Goal: Task Accomplishment & Management: Manage account settings

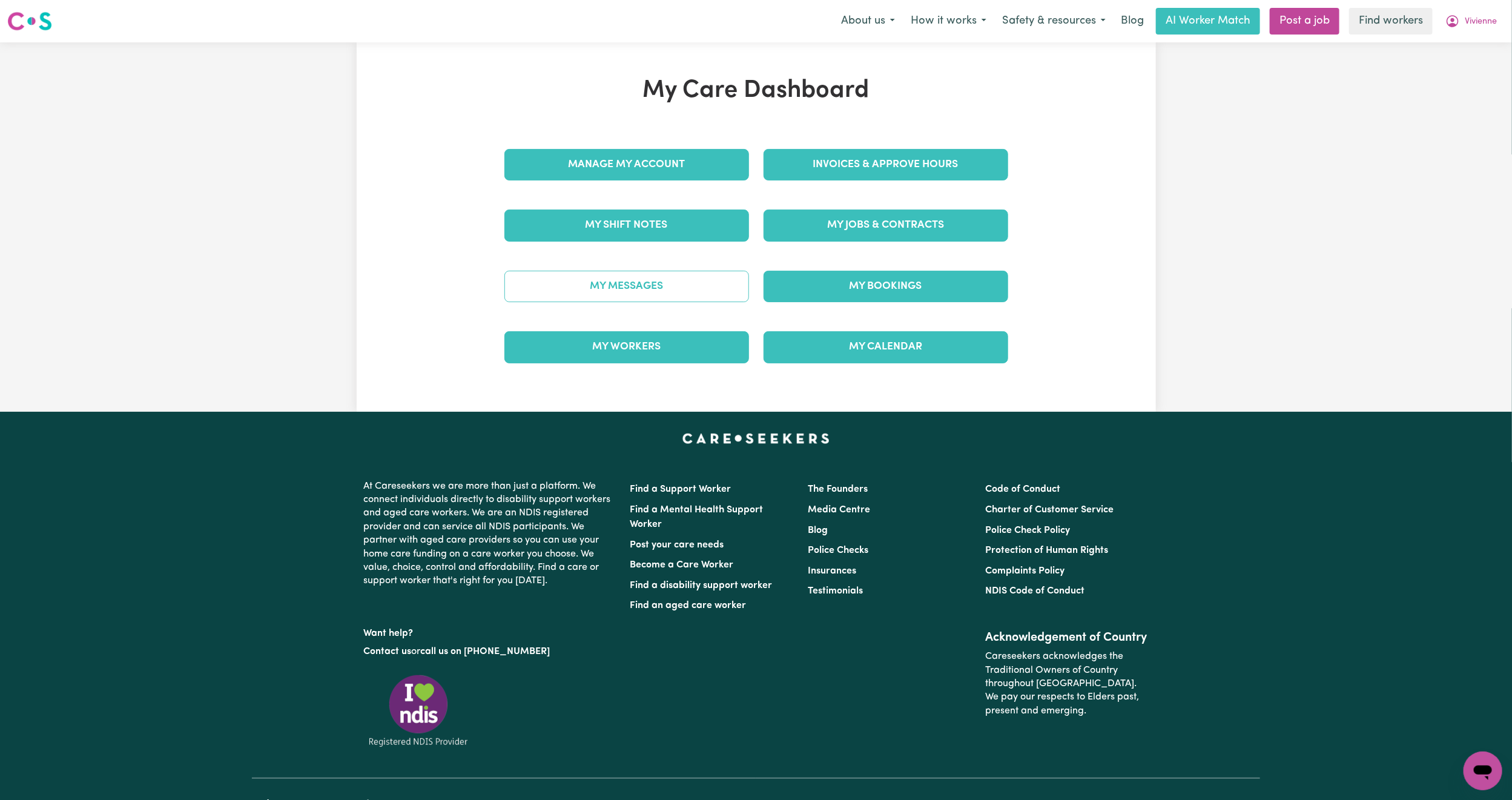
drag, startPoint x: 0, startPoint y: 0, endPoint x: 680, endPoint y: 302, distance: 744.0
click at [680, 302] on link "My Messages" at bounding box center [626, 287] width 245 height 32
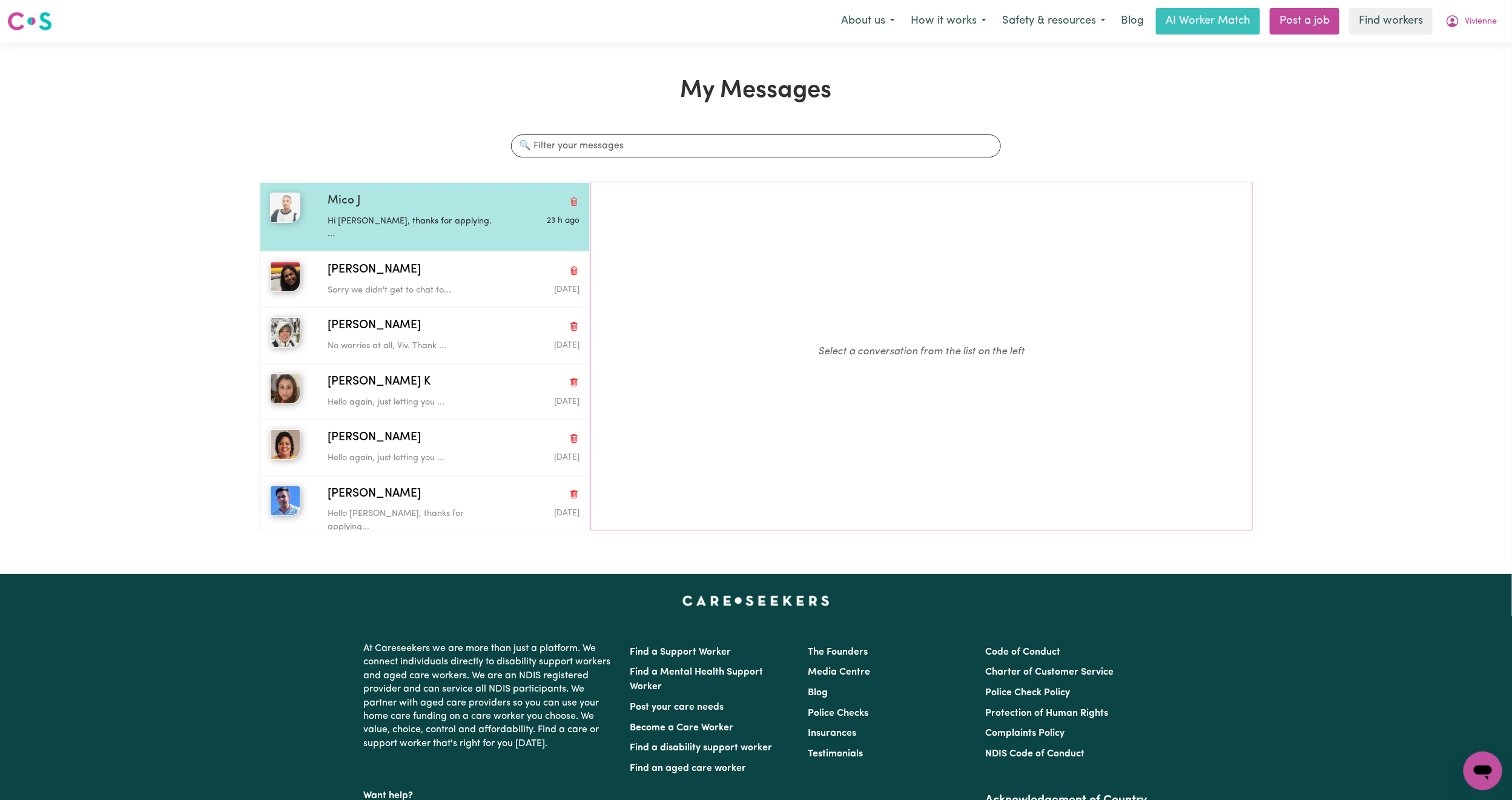
click at [428, 220] on p "Hi Mica, thanks for applying. ..." at bounding box center [411, 228] width 167 height 26
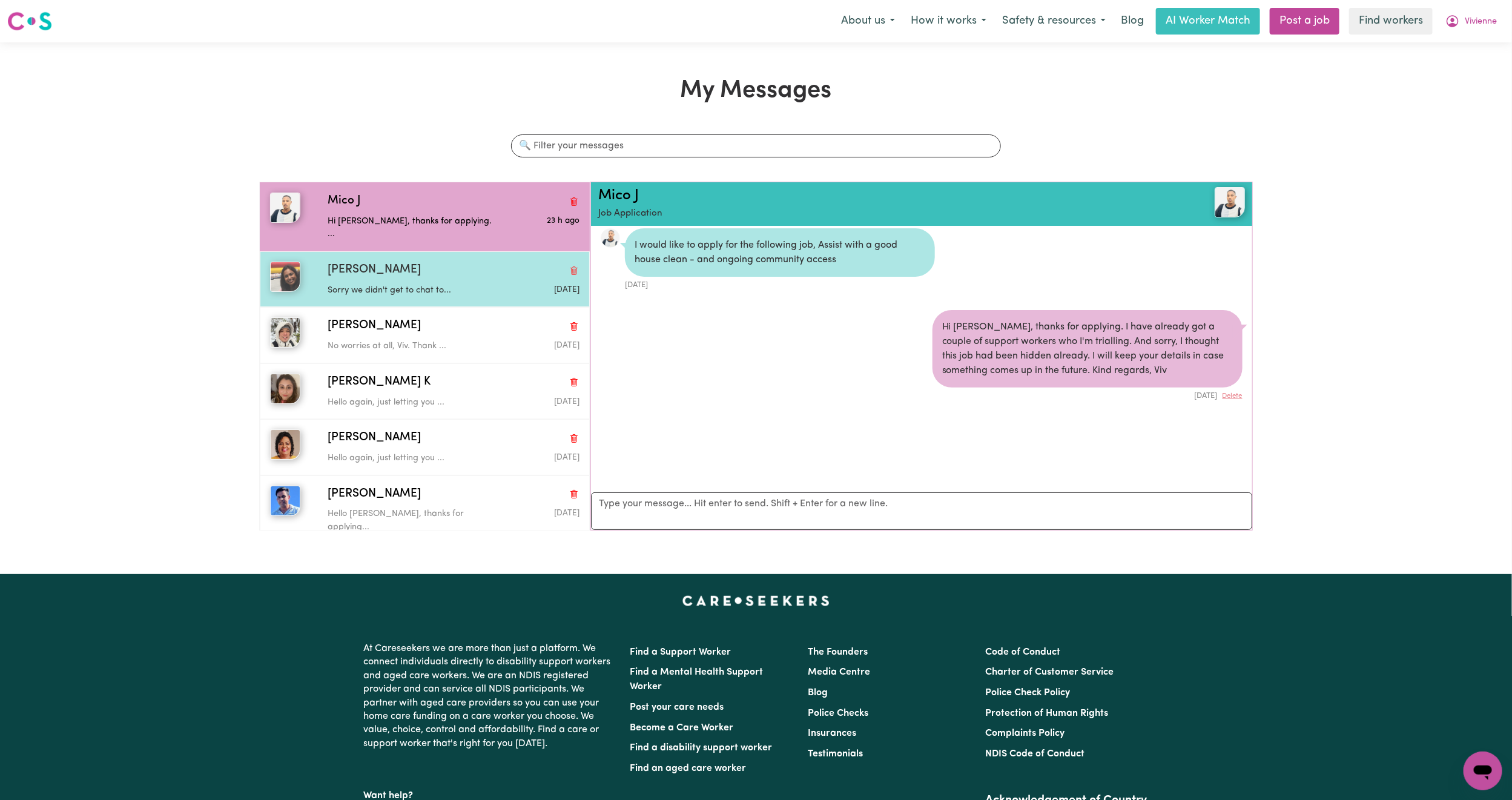
click at [439, 284] on p "Sorry we didn't get to chat to..." at bounding box center [411, 290] width 167 height 14
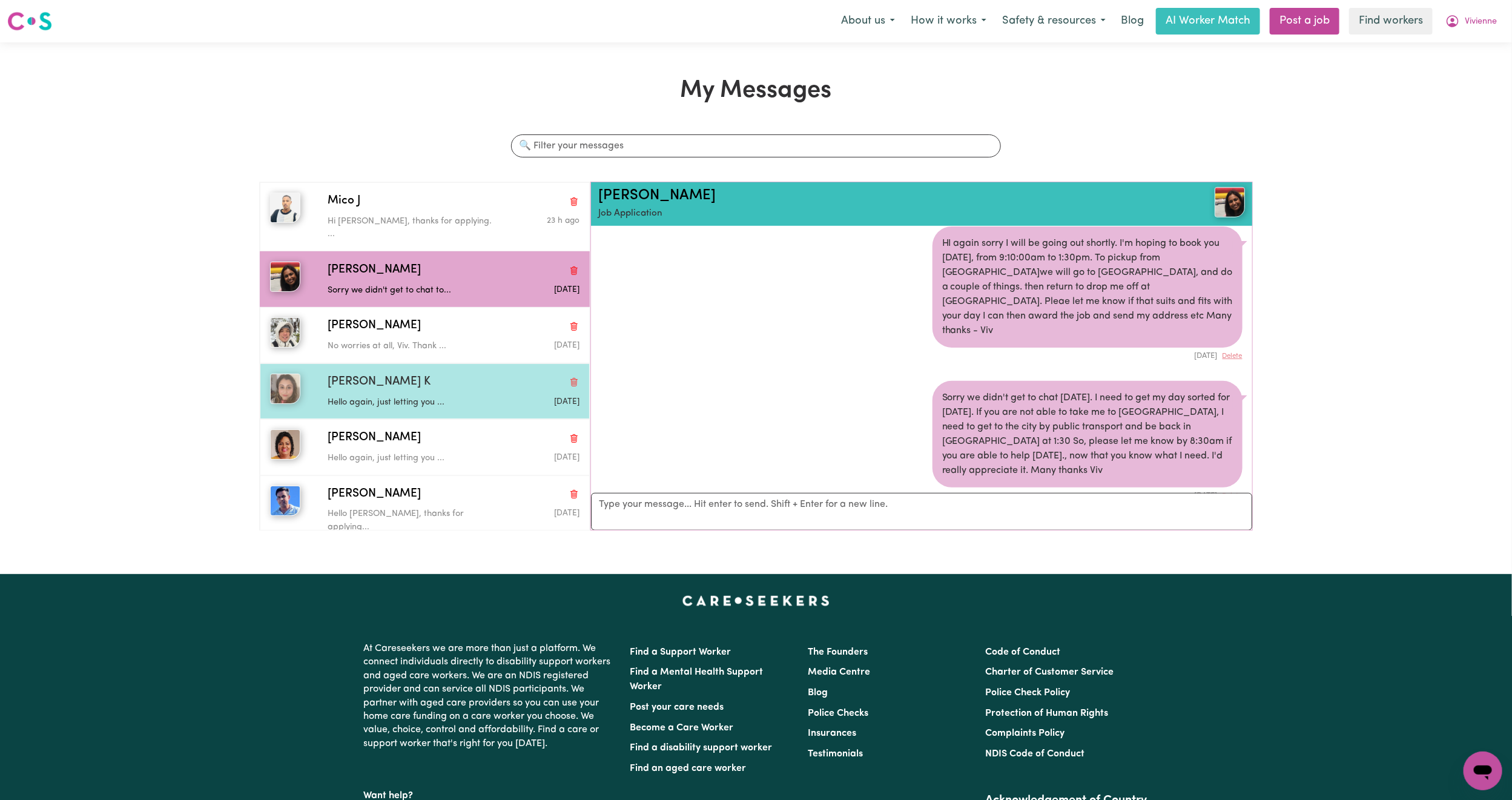
click at [410, 396] on p "Hello again, just letting you ..." at bounding box center [411, 402] width 167 height 14
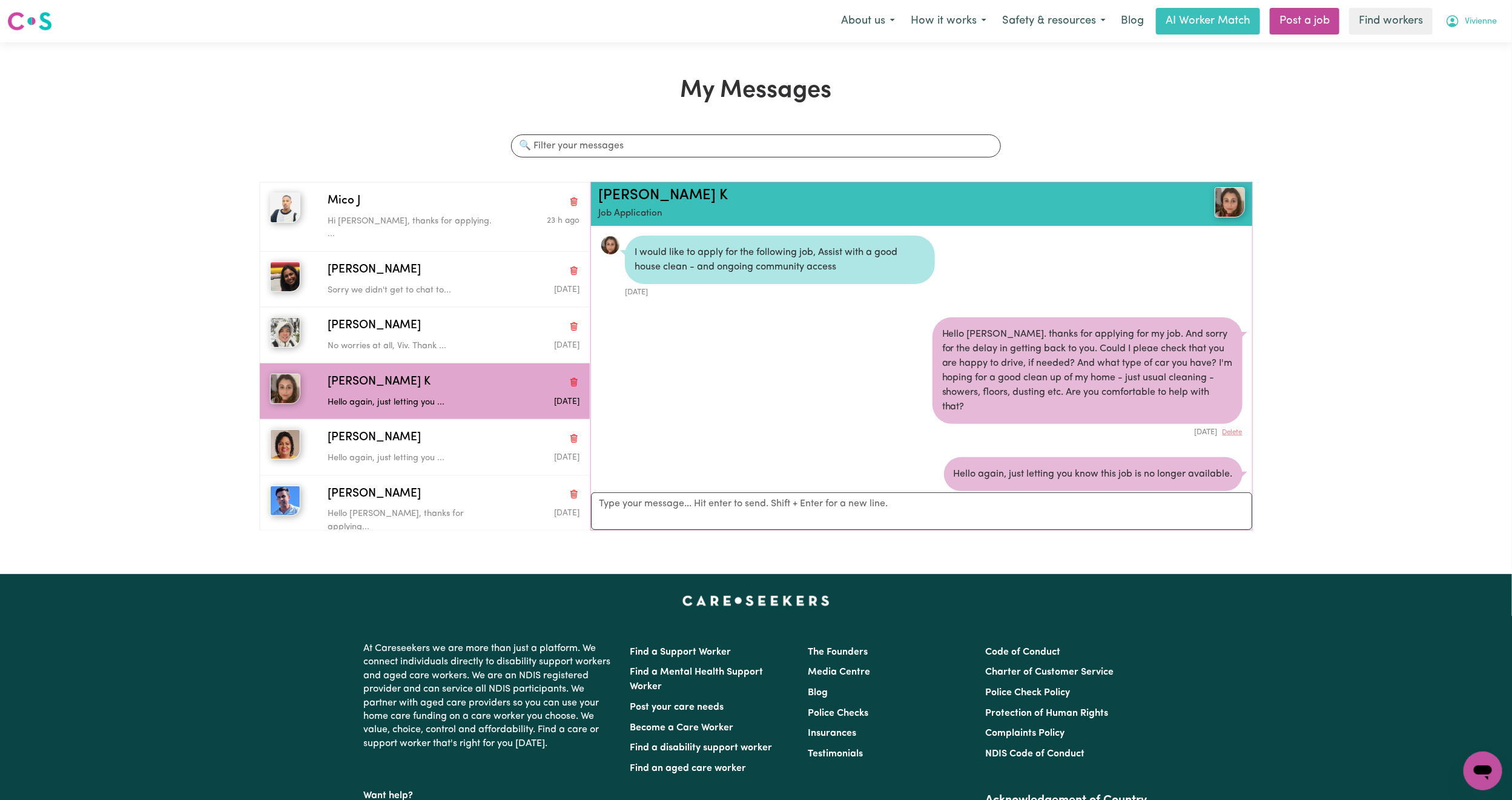
click at [1475, 20] on span "Vivienne" at bounding box center [1480, 22] width 32 height 14
click at [1463, 42] on link "My Dashboard" at bounding box center [1456, 46] width 96 height 23
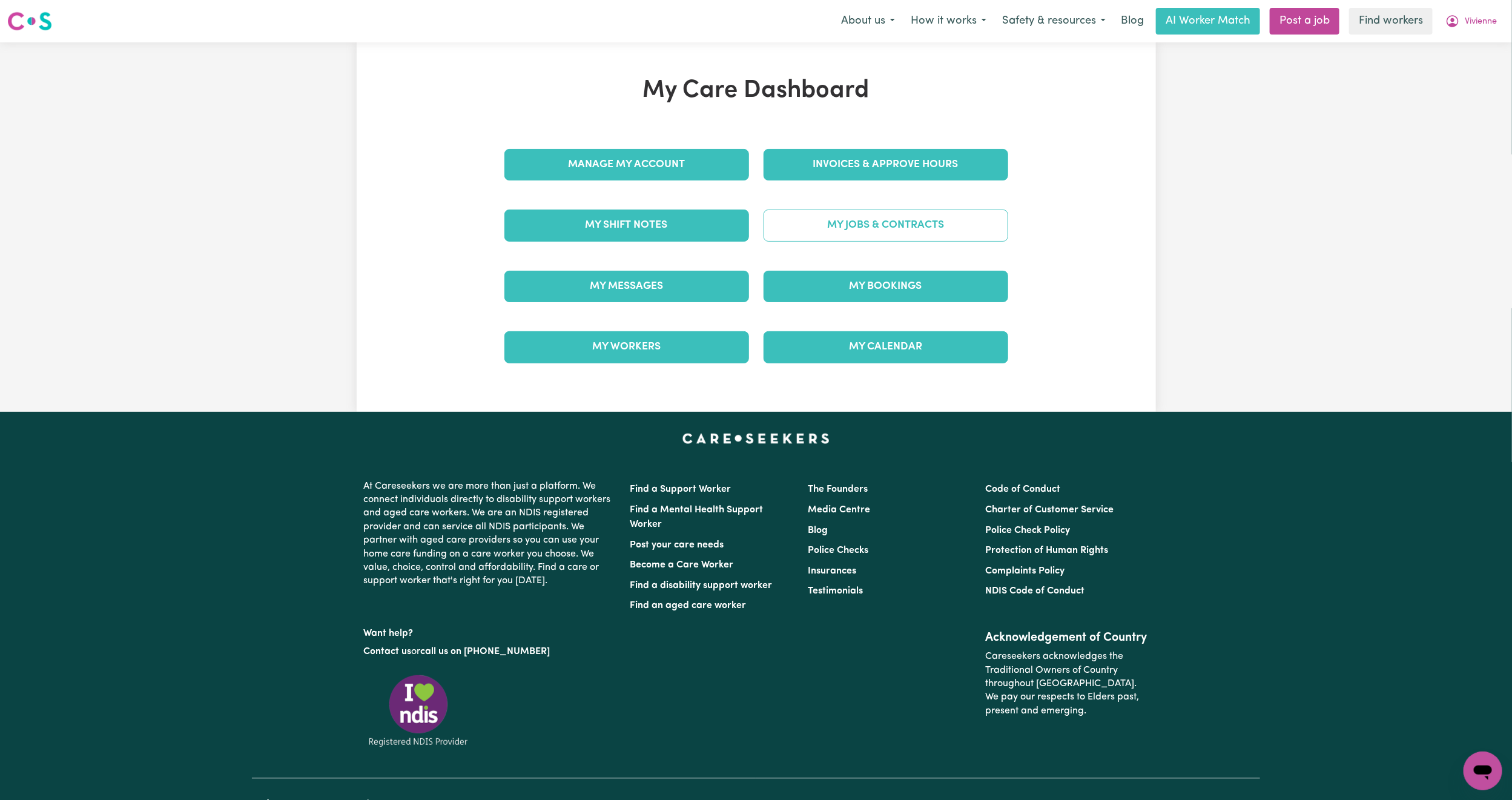
click at [898, 222] on link "My Jobs & Contracts" at bounding box center [885, 225] width 245 height 32
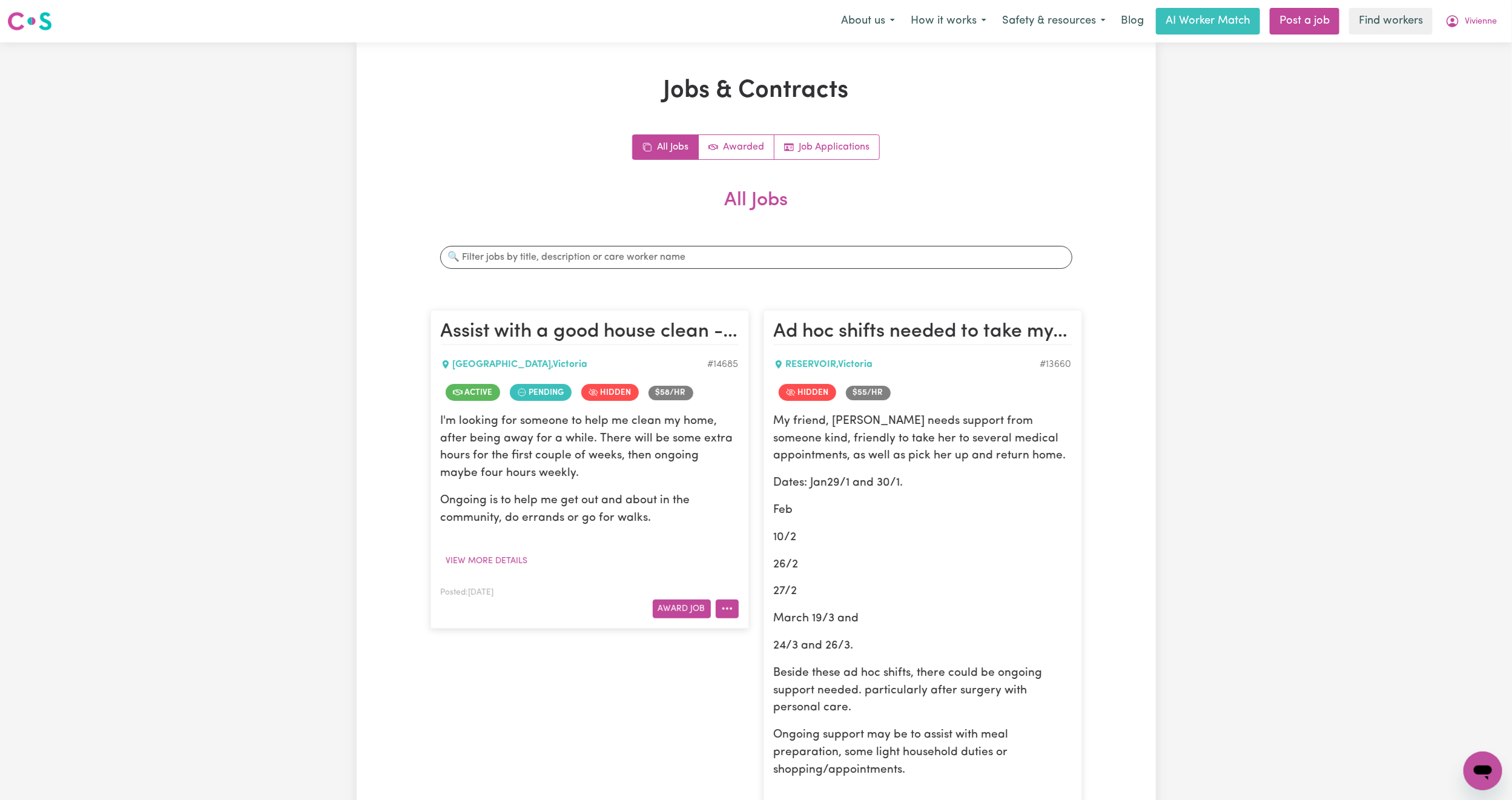
click at [725, 611] on icon "More options" at bounding box center [727, 608] width 12 height 12
click at [771, 641] on link "View/Edit Contract" at bounding box center [774, 638] width 117 height 25
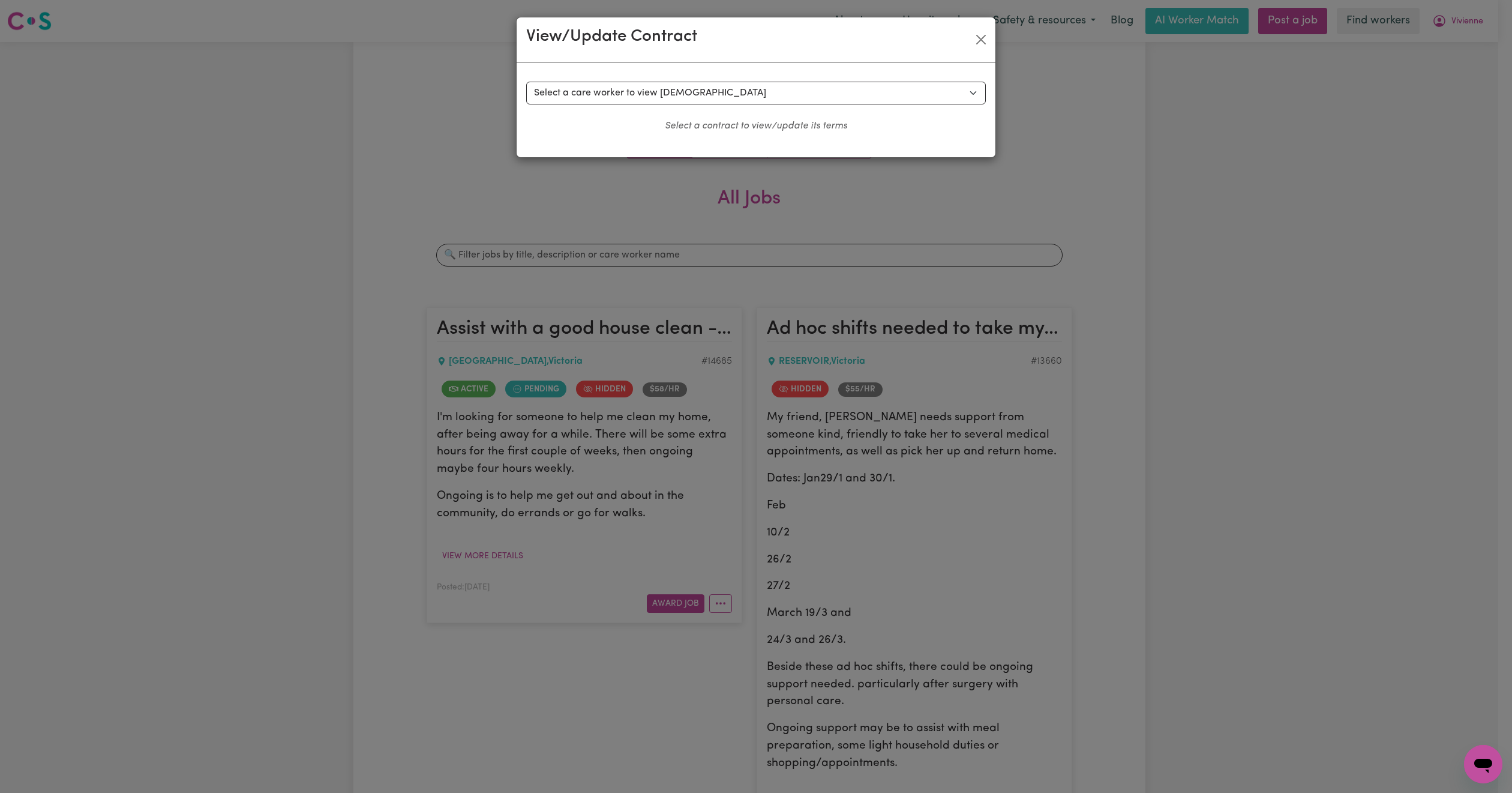
click at [825, 81] on div "Select a contract to view Select a care worker to view contract #10439 - Phung …" at bounding box center [756, 109] width 479 height 95
click at [822, 88] on select "Select a care worker to view contract #10439 - Phung H (contract pending) #1046…" at bounding box center [756, 93] width 460 height 23
click at [982, 42] on button "Close" at bounding box center [981, 39] width 19 height 19
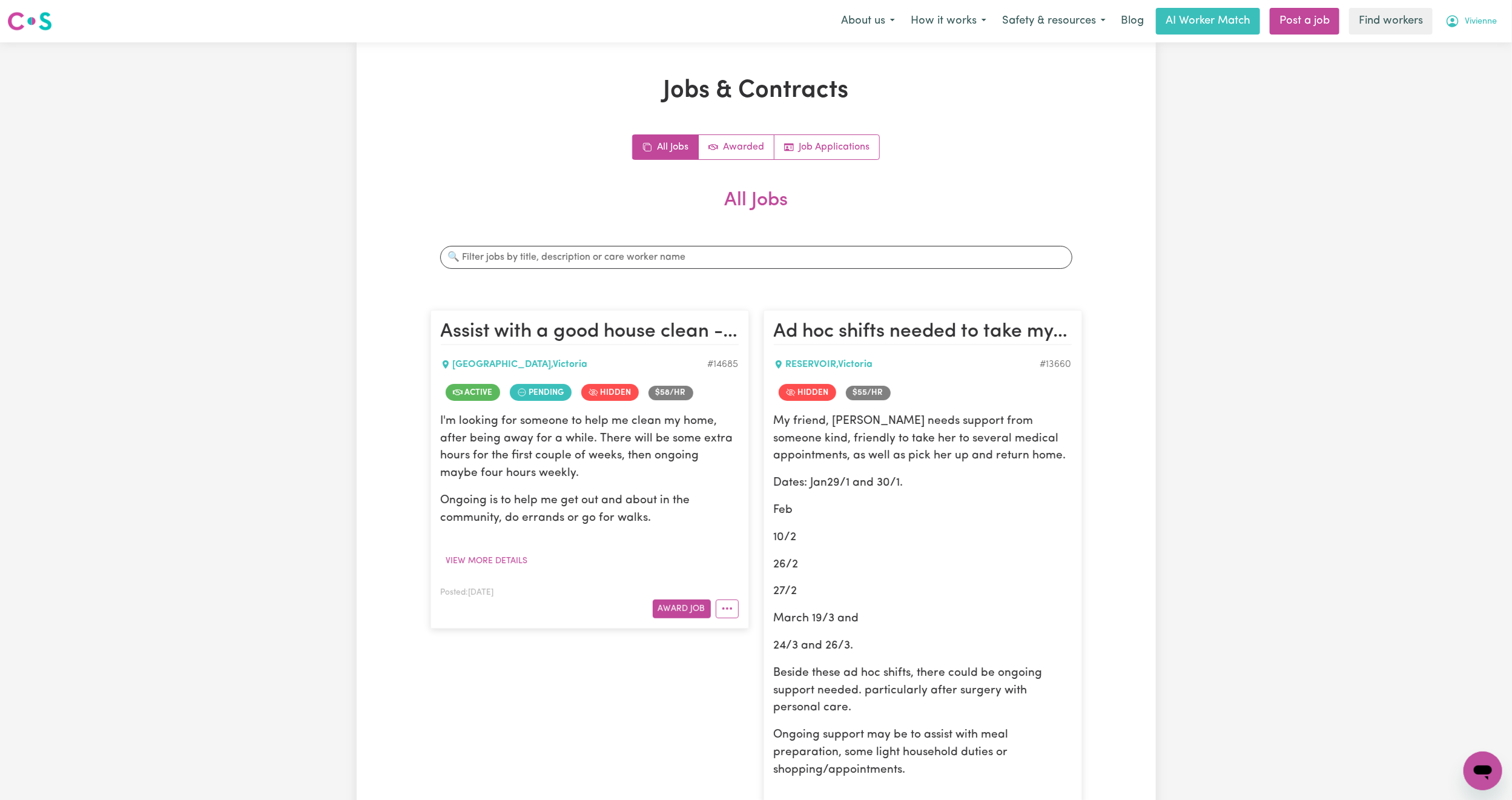
click at [1496, 25] on button "Vivienne" at bounding box center [1471, 21] width 67 height 25
click at [1443, 46] on link "My Dashboard" at bounding box center [1456, 46] width 96 height 23
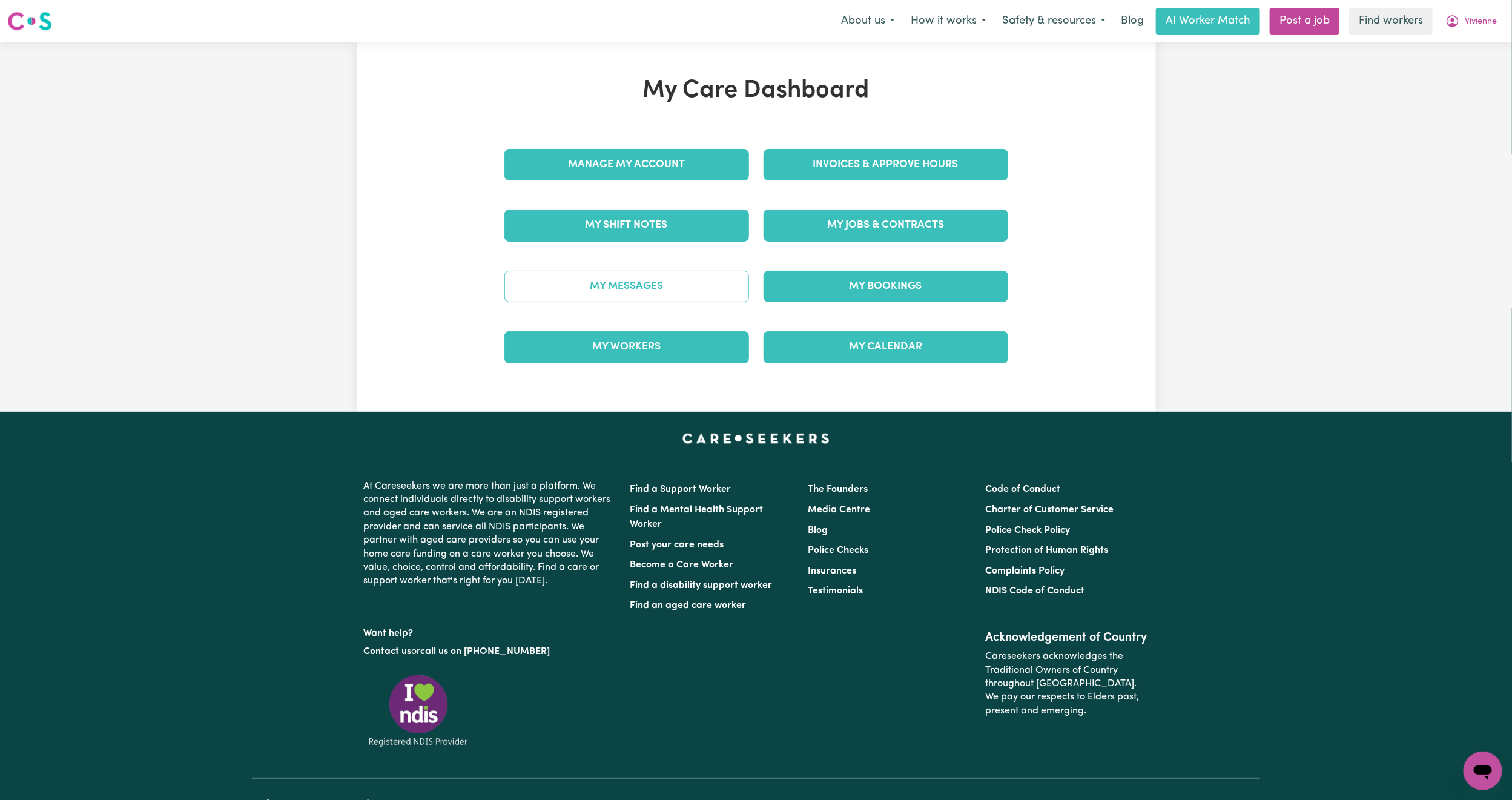
click at [703, 283] on link "My Messages" at bounding box center [626, 287] width 245 height 32
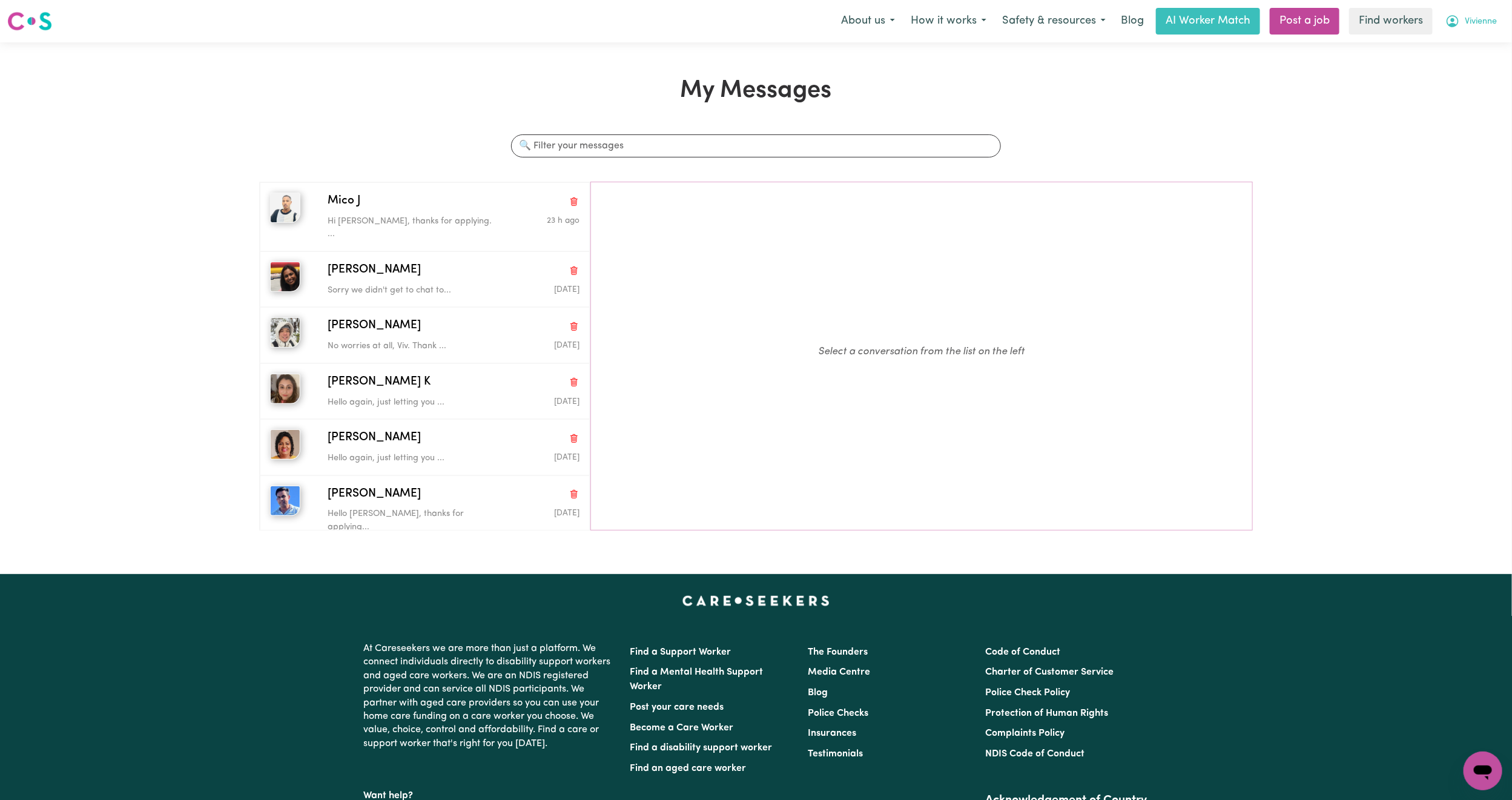
click at [1477, 15] on button "Vivienne" at bounding box center [1471, 21] width 67 height 25
click at [1450, 72] on link "Logout" at bounding box center [1456, 69] width 96 height 23
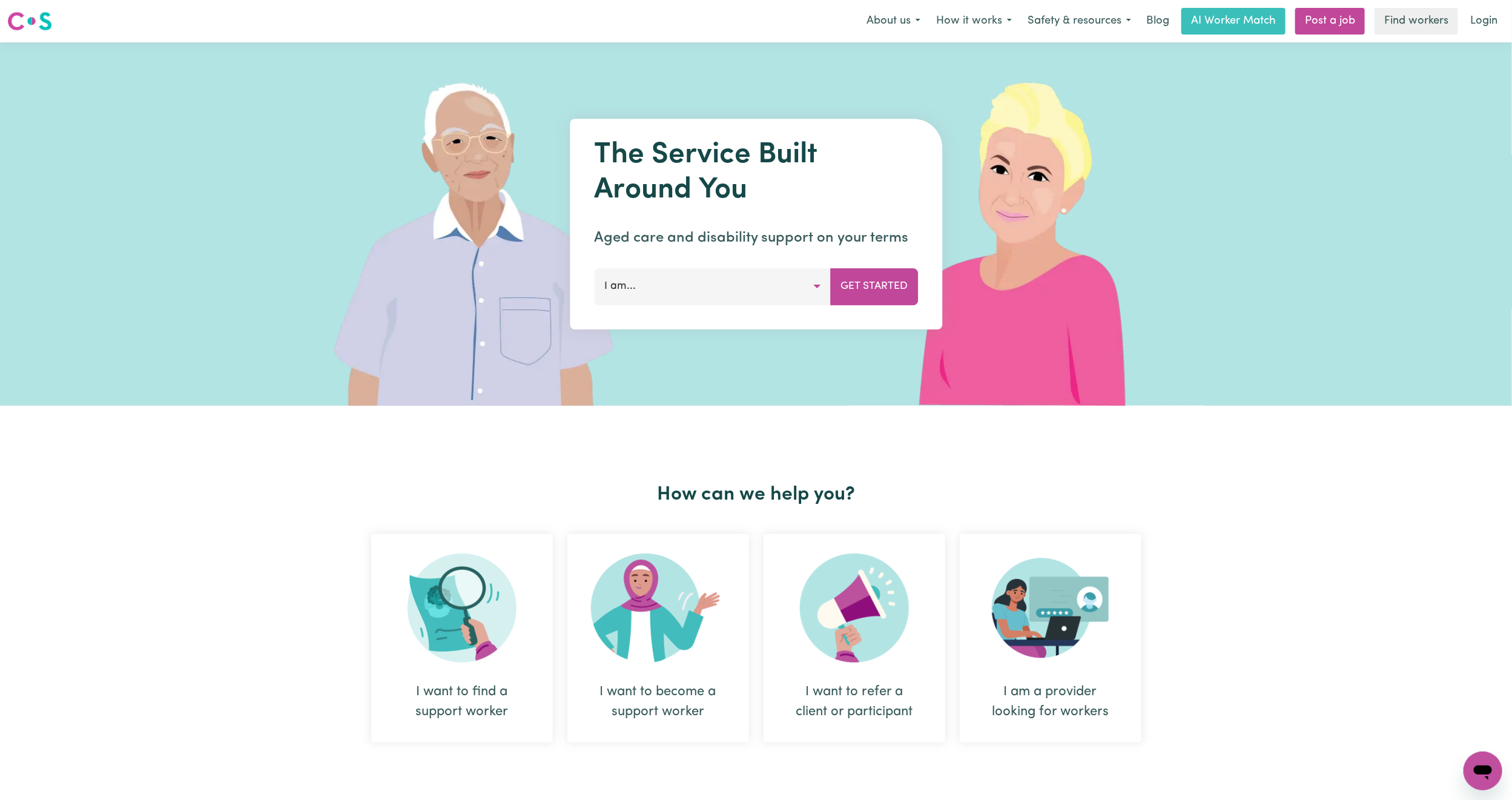
click at [1483, 14] on link "Login" at bounding box center [1484, 21] width 42 height 26
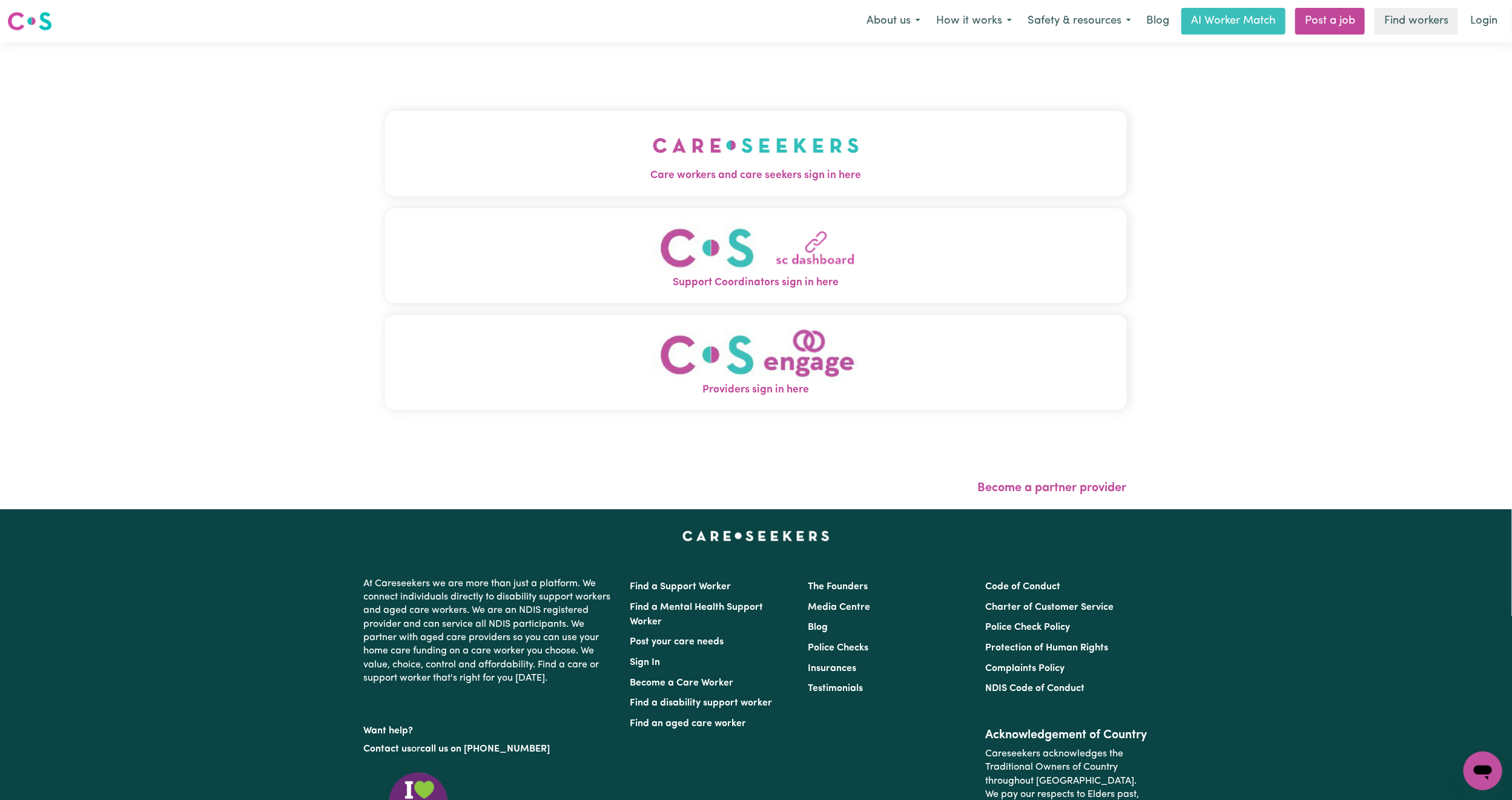
click at [471, 107] on div "Care workers and care seekers sign in here Support Coordinators sign in here Pr…" at bounding box center [755, 267] width 741 height 400
click at [495, 149] on button "Care workers and care seekers sign in here" at bounding box center [755, 153] width 741 height 85
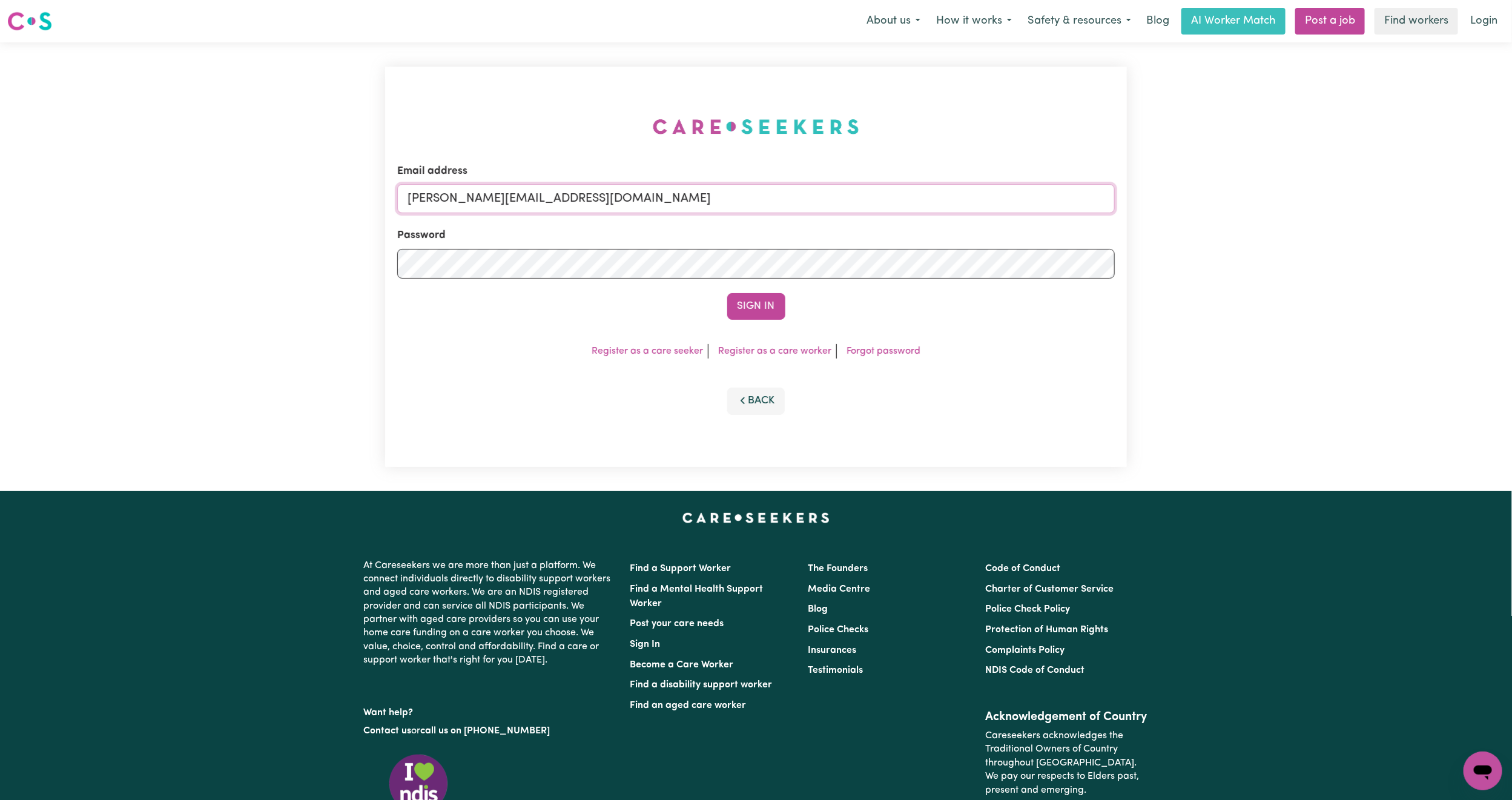
click at [574, 206] on input "mikayla+engage@careseekers.com.au" at bounding box center [756, 198] width 718 height 29
drag, startPoint x: 471, startPoint y: 202, endPoint x: 842, endPoint y: 229, distance: 372.0
click at [842, 231] on form "Email address superuser~mikayla@careseekers.com.au Password Sign In" at bounding box center [756, 242] width 718 height 157
type input "superuser~juliette_webb@yahoo.com"
click at [727, 293] on button "Sign In" at bounding box center [756, 306] width 58 height 26
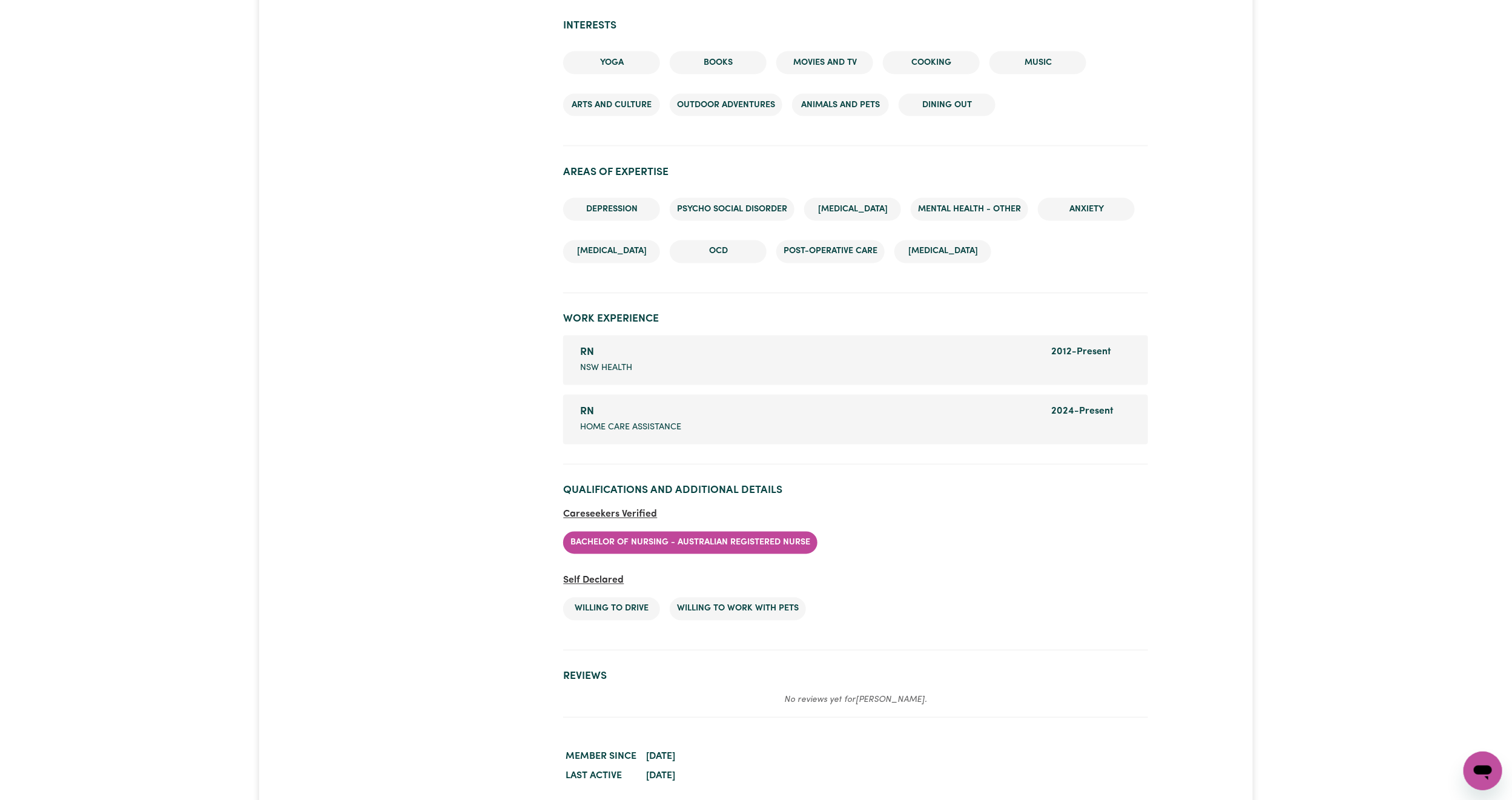
scroll to position [1323, 0]
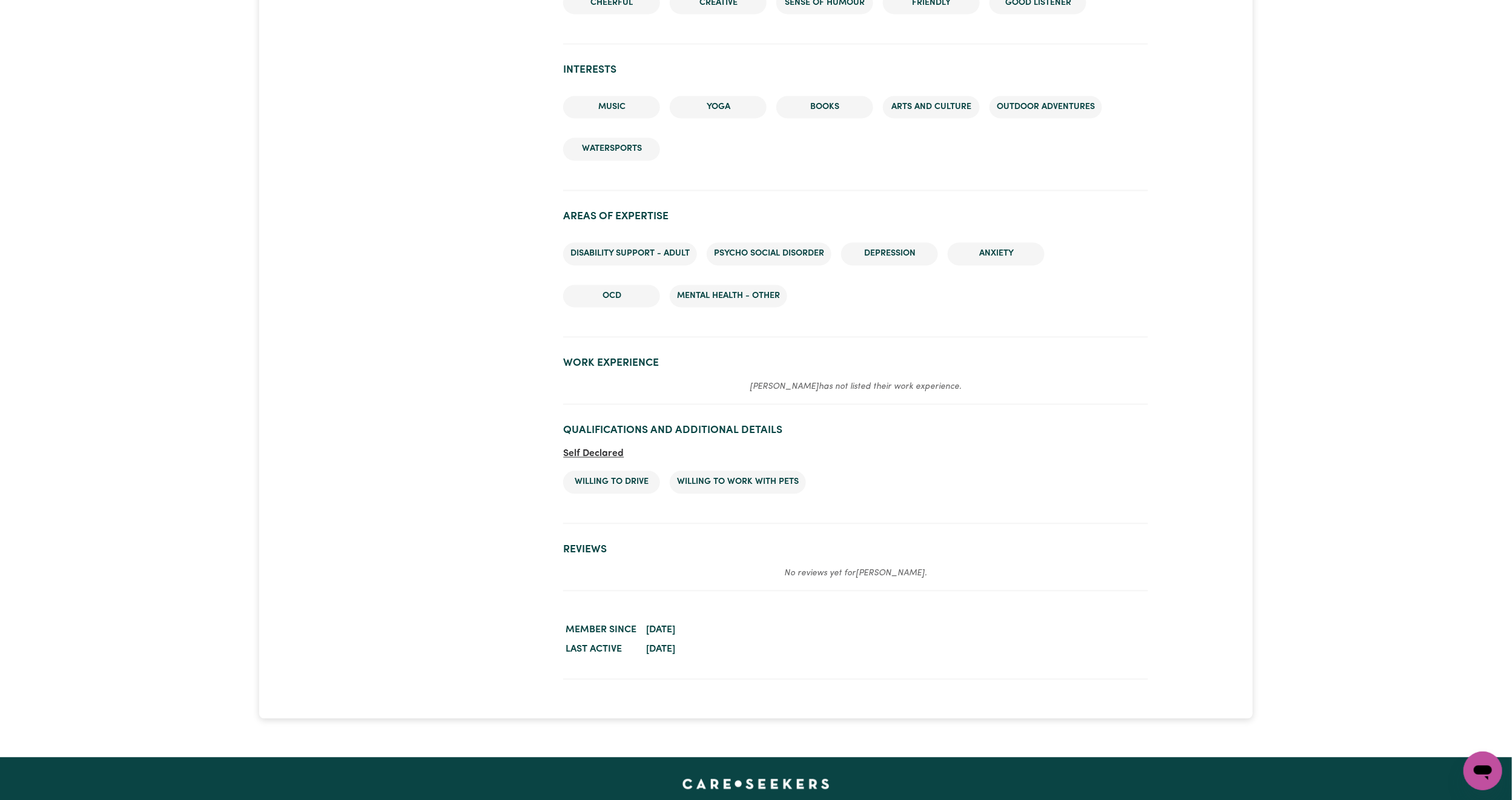
scroll to position [1453, 0]
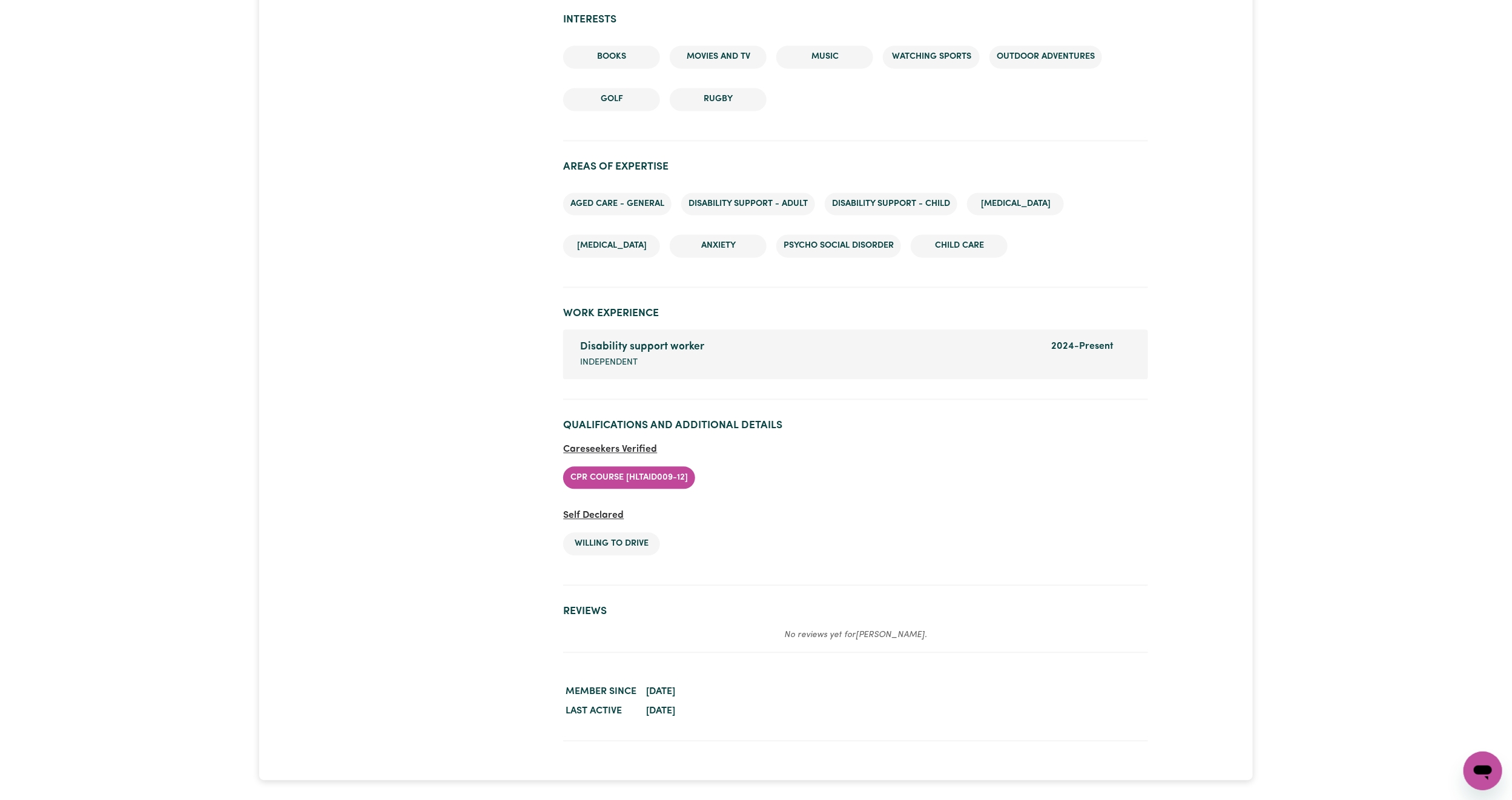
scroll to position [1635, 0]
